Goal: Find specific page/section: Find specific page/section

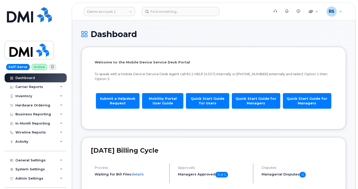
click at [6, 186] on div "Help Desk Roaming Data Block Dashboard Hardware Orders Repair Requests Change S…" at bounding box center [36, 192] width 63 height 19
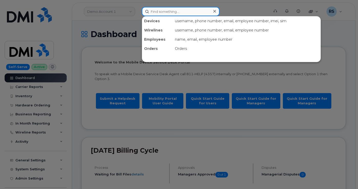
click at [155, 12] on input at bounding box center [181, 11] width 78 height 9
paste input "[PERSON_NAME]"
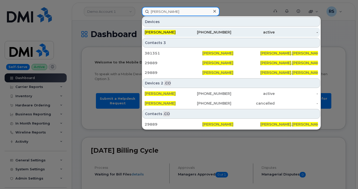
type input "[PERSON_NAME]"
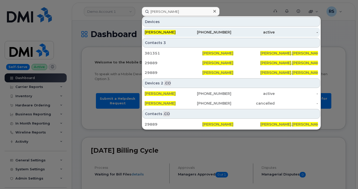
click at [155, 32] on span "[PERSON_NAME]" at bounding box center [159, 32] width 31 height 5
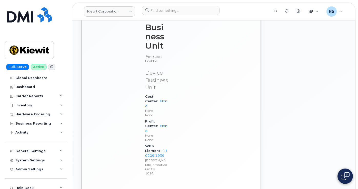
scroll to position [512, 0]
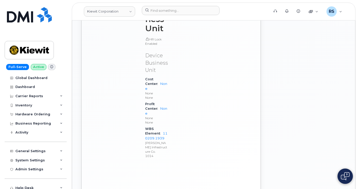
click at [3, 181] on div "Full-Serve Active Global Dashboard Dashboard Carrier Reports Monthly Billing Da…" at bounding box center [34, 94] width 69 height 189
click at [131, 11] on link "Kiewit Corporation" at bounding box center [109, 11] width 51 height 10
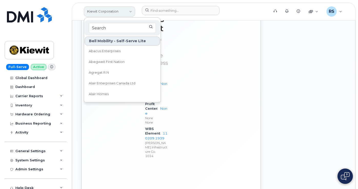
click at [113, 11] on link "Kiewit Corporation" at bounding box center [109, 11] width 51 height 10
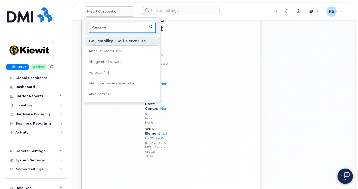
click at [97, 26] on input at bounding box center [122, 28] width 67 height 10
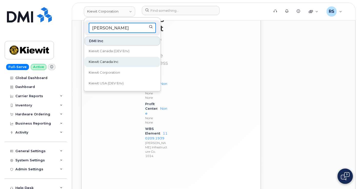
type input "Kiewit"
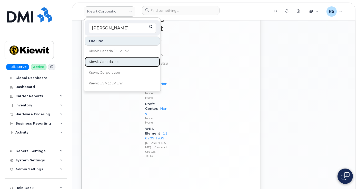
click at [108, 61] on span "Kiewit Canada Inc" at bounding box center [104, 61] width 30 height 5
